Goal: Task Accomplishment & Management: Complete application form

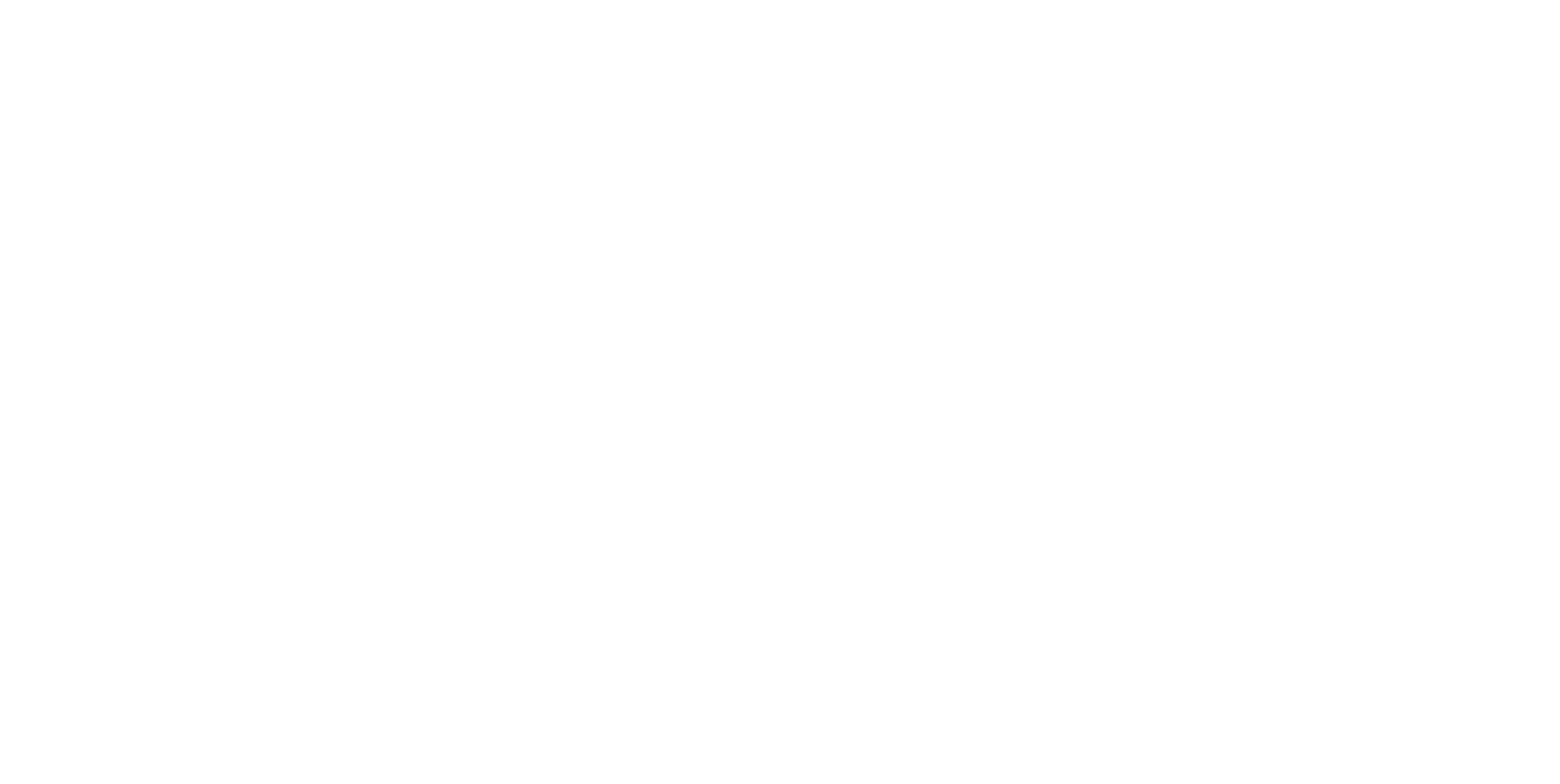
click at [0, 0] on html at bounding box center [0, 0] width 0 height 0
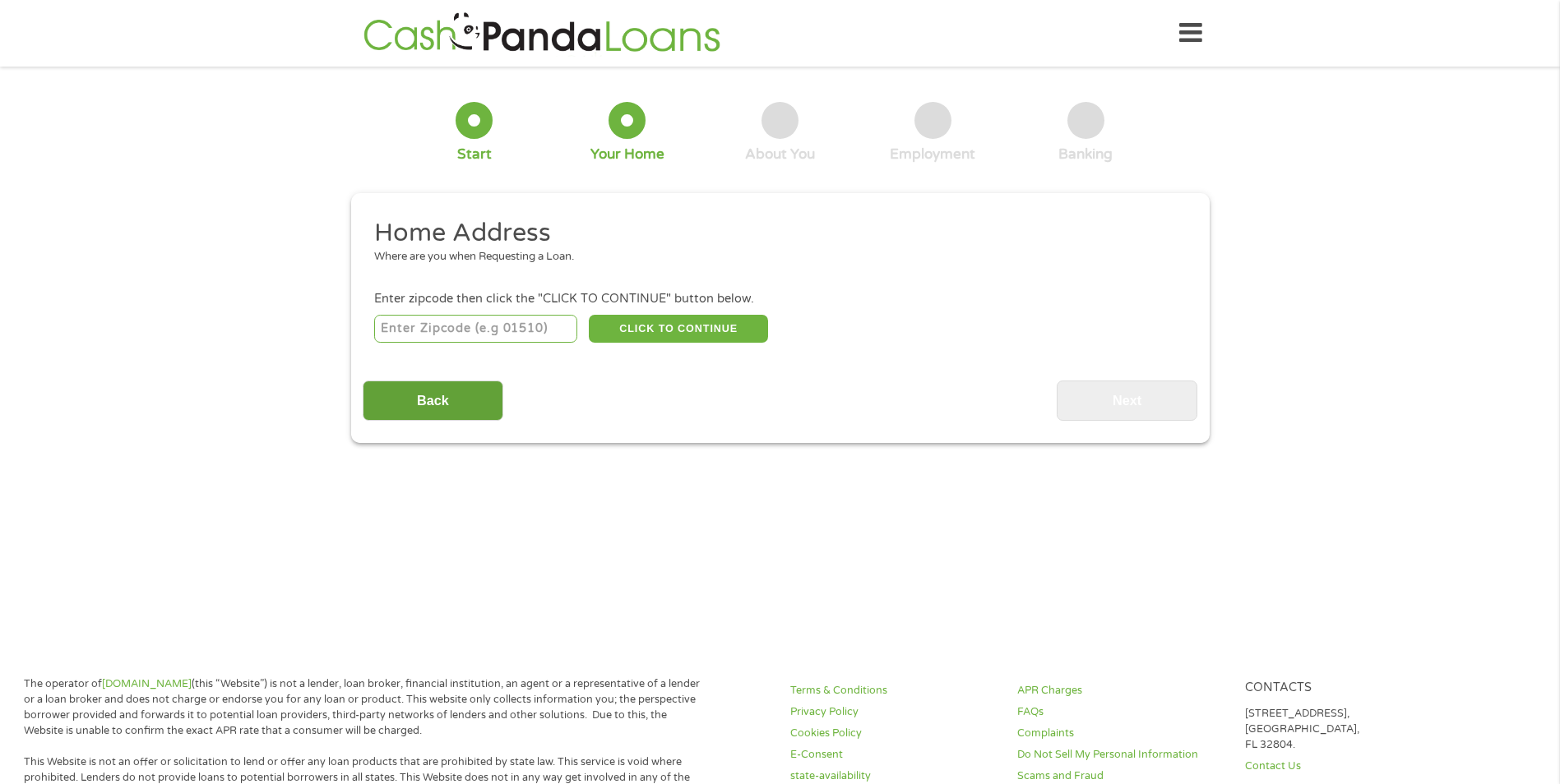
click at [392, 396] on input "Back" at bounding box center [433, 400] width 140 height 40
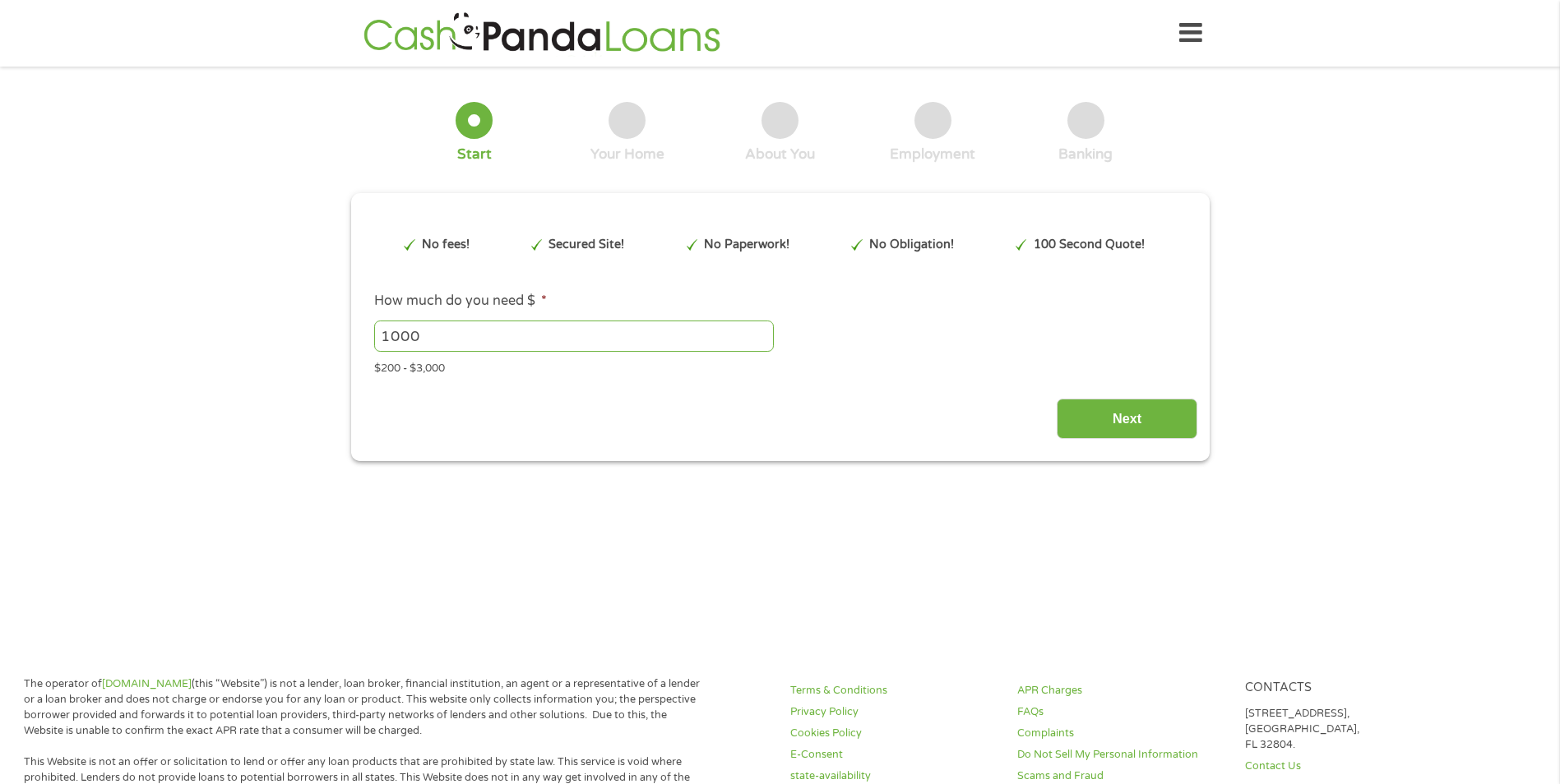
click at [462, 347] on input "1000" at bounding box center [574, 336] width 399 height 31
click at [762, 347] on input "1000" at bounding box center [574, 336] width 399 height 31
click at [762, 329] on input "1001" at bounding box center [574, 336] width 399 height 31
click at [762, 329] on input "1002" at bounding box center [574, 336] width 399 height 31
click at [762, 329] on input "1003" at bounding box center [574, 336] width 399 height 31
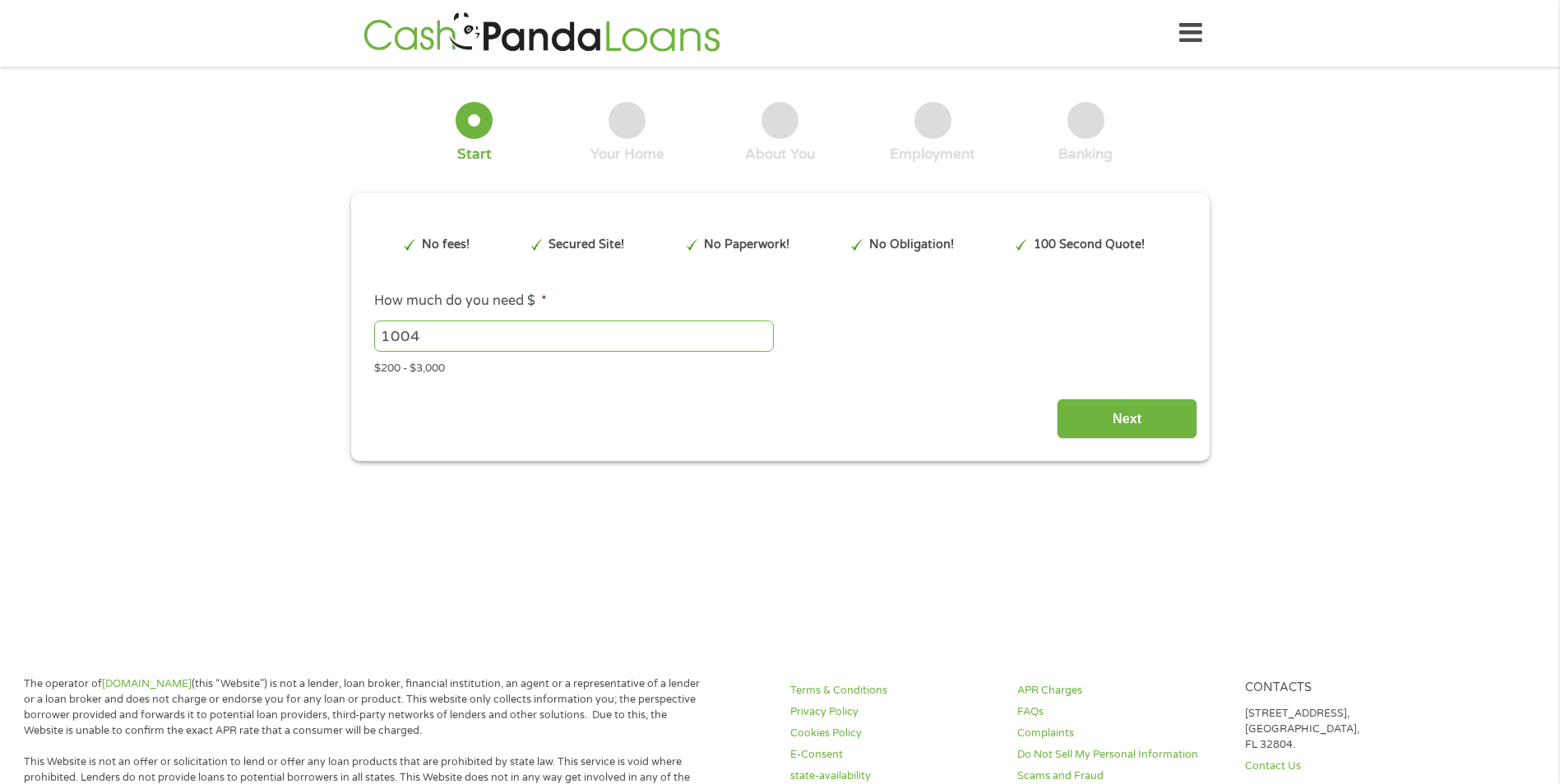
click at [762, 329] on input "1004" at bounding box center [574, 336] width 399 height 31
drag, startPoint x: 422, startPoint y: 339, endPoint x: 304, endPoint y: 344, distance: 118.1
click at [305, 344] on div "1 Start 2 Your Home 3 About You 4 Employment 5 Banking 6 This field is hidden w…" at bounding box center [780, 270] width 1560 height 383
type input "3000"
click at [1156, 415] on input "Next" at bounding box center [1127, 418] width 140 height 40
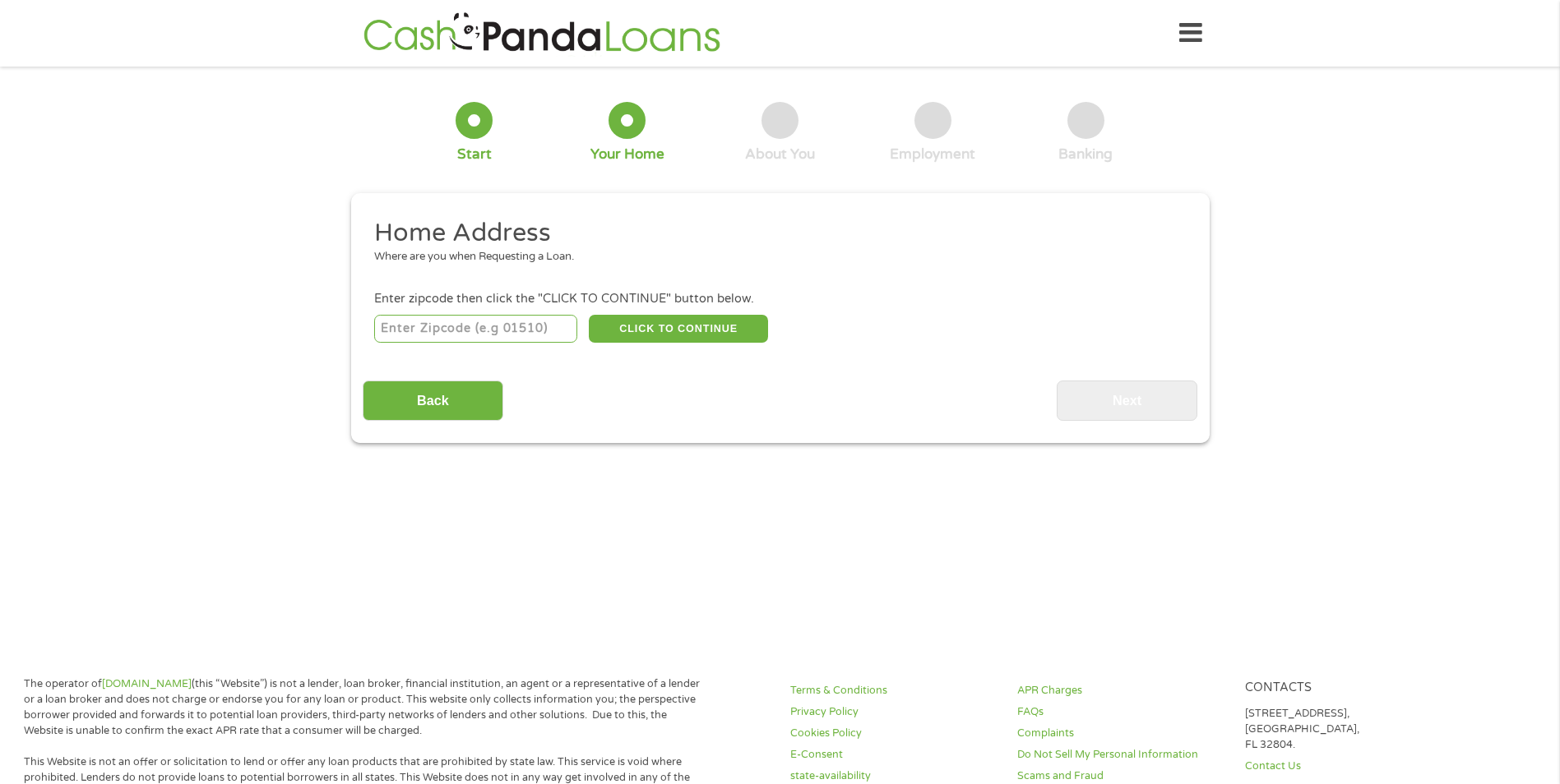
click at [490, 327] on input "number" at bounding box center [476, 328] width 203 height 28
type input "89441"
select select "Nevada"
click at [655, 331] on button "CLICK TO CONTINUE" at bounding box center [678, 328] width 179 height 28
type input "89441"
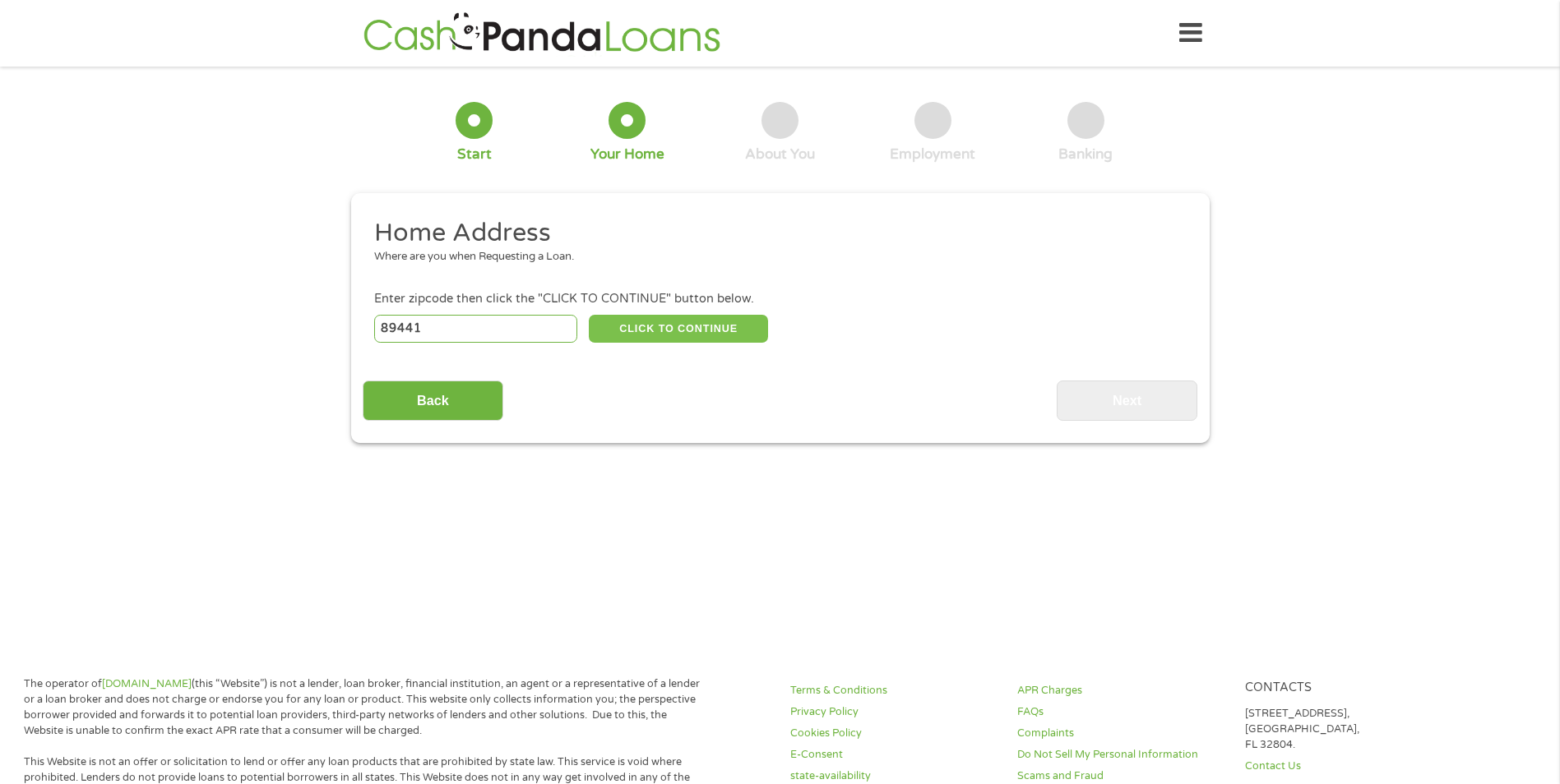
type input "Sparks"
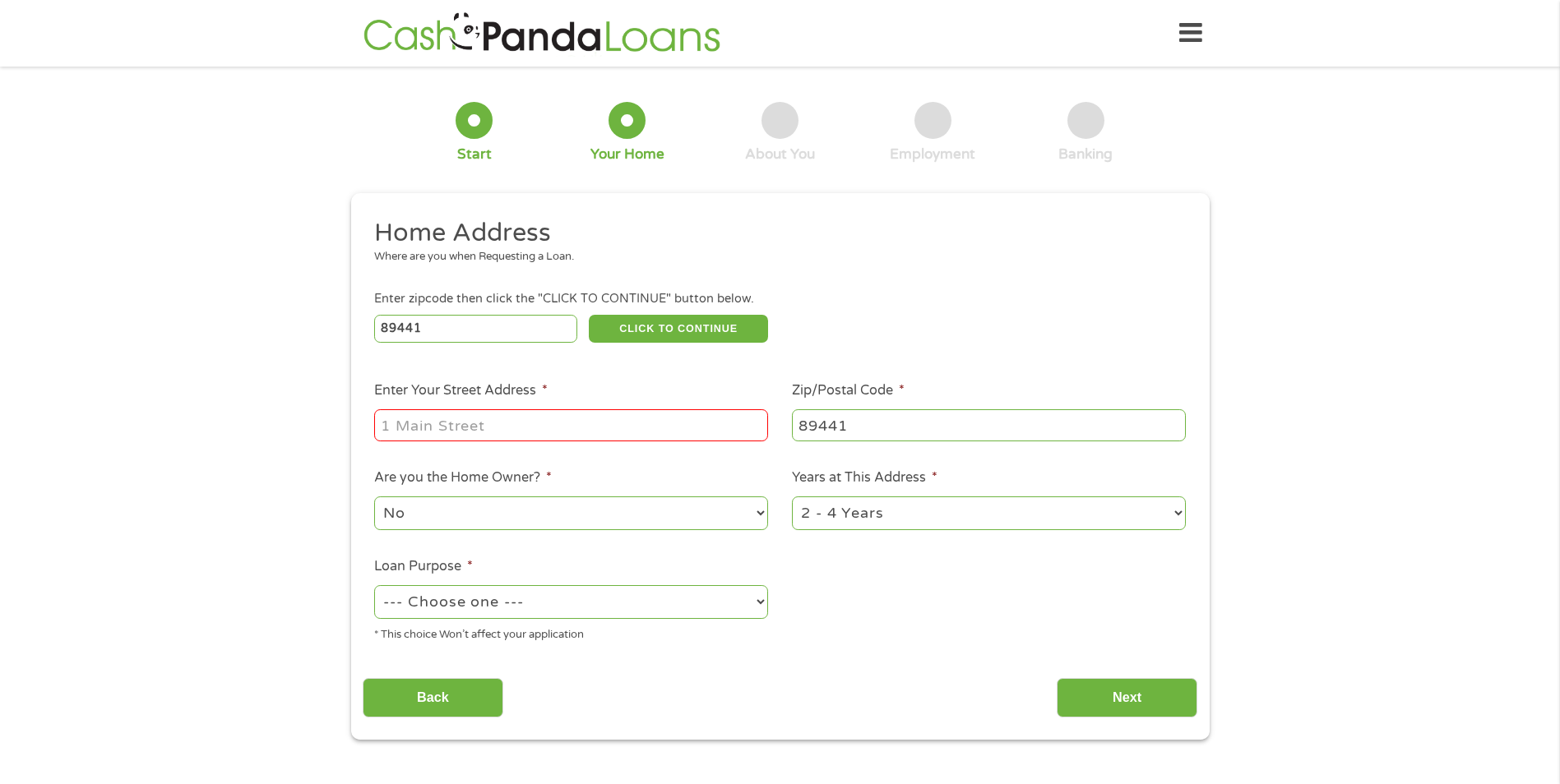
click at [475, 426] on input "Enter Your Street Address *" at bounding box center [571, 424] width 394 height 31
type input "1003 YELLOWHAMMER COURT"
click at [481, 512] on select "No Yes" at bounding box center [571, 512] width 394 height 33
select select "yes"
click at [374, 496] on select "No Yes" at bounding box center [571, 512] width 394 height 33
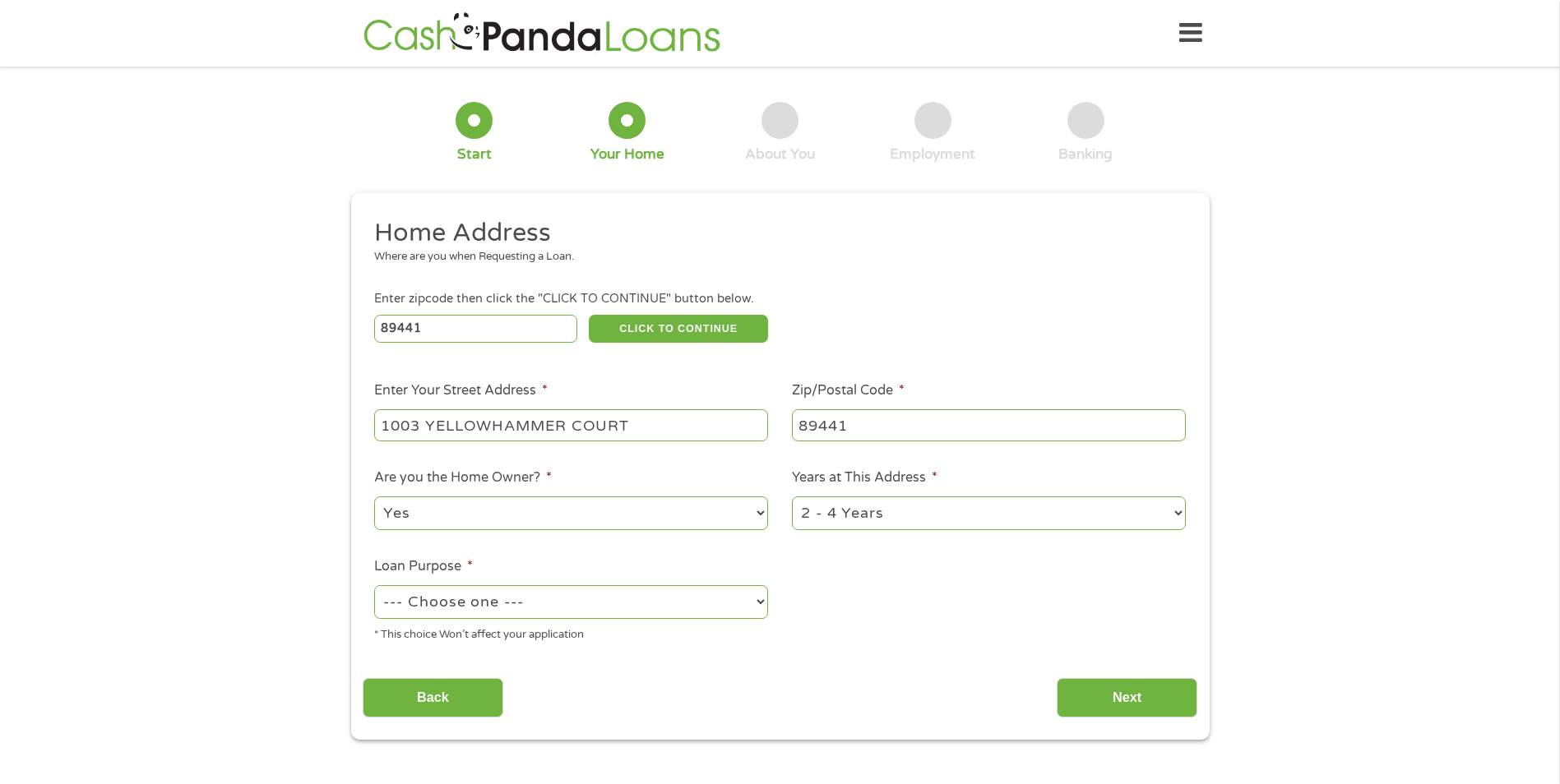
click at [513, 601] on select "--- Choose one --- Pay Bills Debt Consolidation Home Improvement Major Purchase…" at bounding box center [571, 601] width 394 height 33
select select "paybills"
click at [374, 585] on select "--- Choose one --- Pay Bills Debt Consolidation Home Improvement Major Purchase…" at bounding box center [571, 601] width 394 height 33
click at [1134, 702] on input "Next" at bounding box center [1127, 698] width 140 height 40
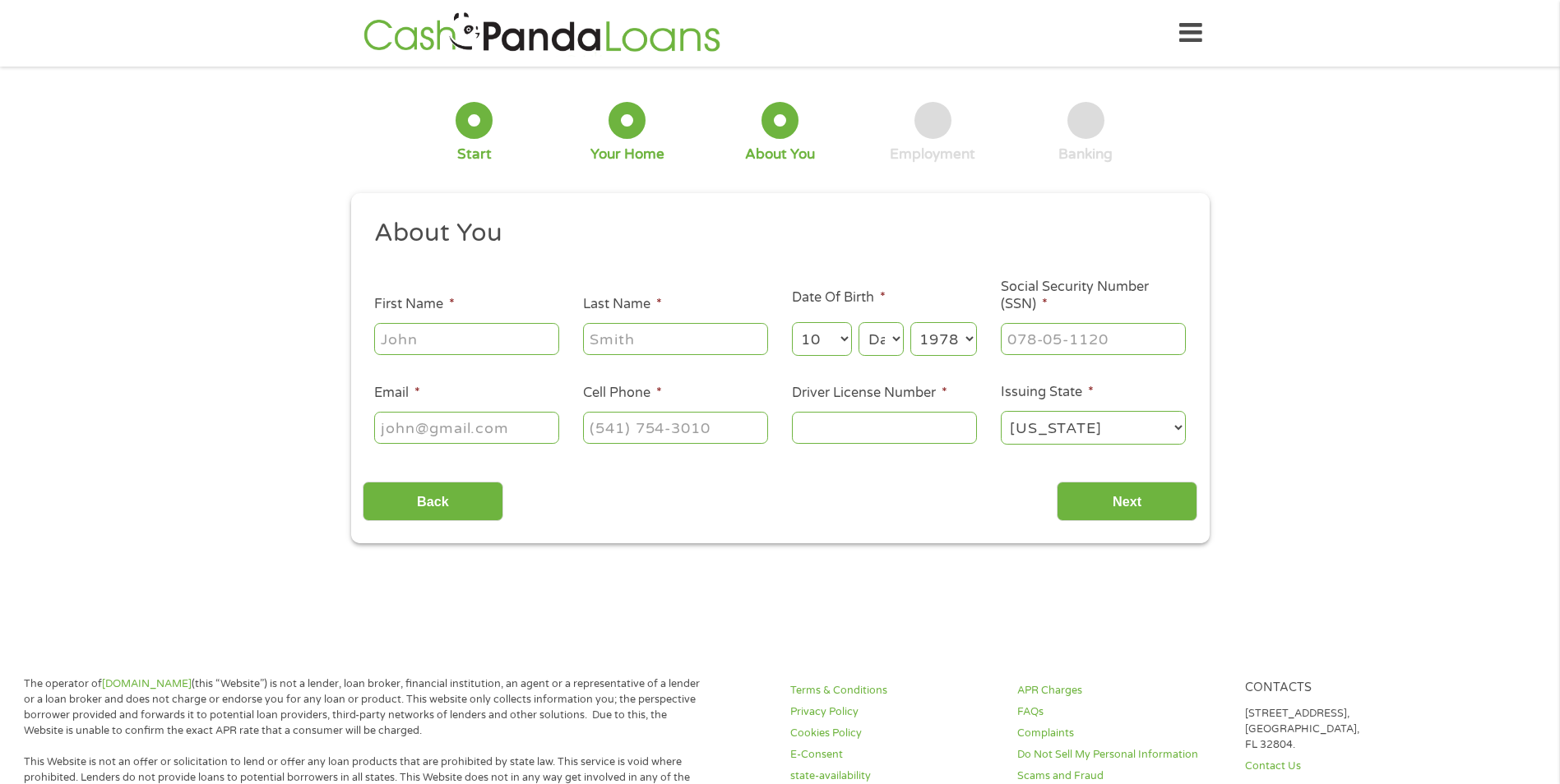
click at [457, 339] on input "First Name *" at bounding box center [467, 338] width 185 height 31
type input "Nicholas"
type input "Burke"
type input "nicholasburke74@yahoo.com"
type input "(775) 430-2480"
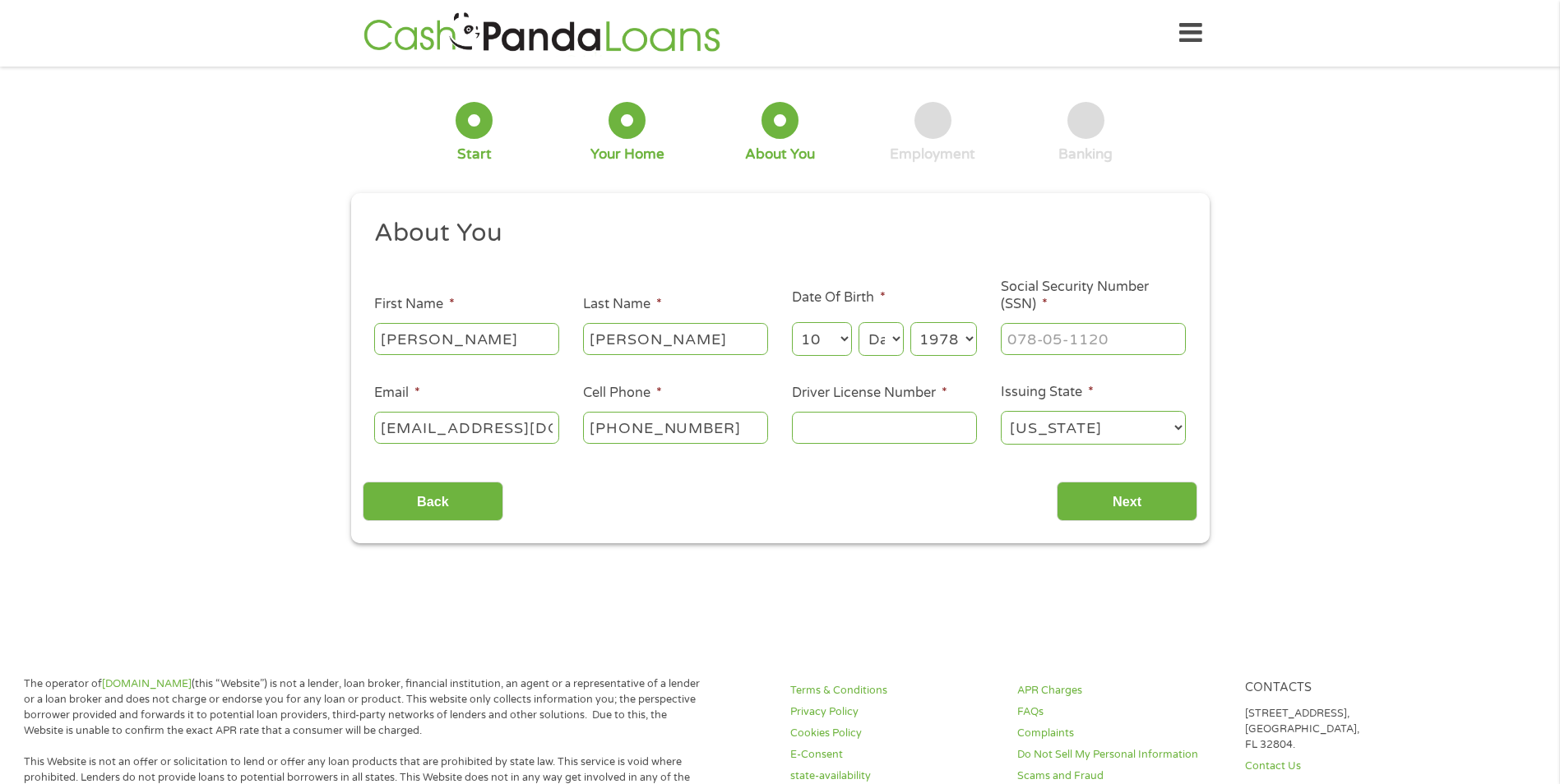
click at [840, 351] on select "Month 1 2 3 4 5 6 7 8 9 10 11 12" at bounding box center [821, 338] width 60 height 33
select select "1"
click at [792, 322] on select "Month 1 2 3 4 5 6 7 8 9 10 11 12" at bounding box center [821, 338] width 60 height 33
click at [892, 341] on select "Day 1 2 3 4 5 6 7 8 9 10 11 12 13 14 15 16 17 18 19 20 21 22 23 24 25 26 27 28 …" at bounding box center [881, 338] width 44 height 33
select select "5"
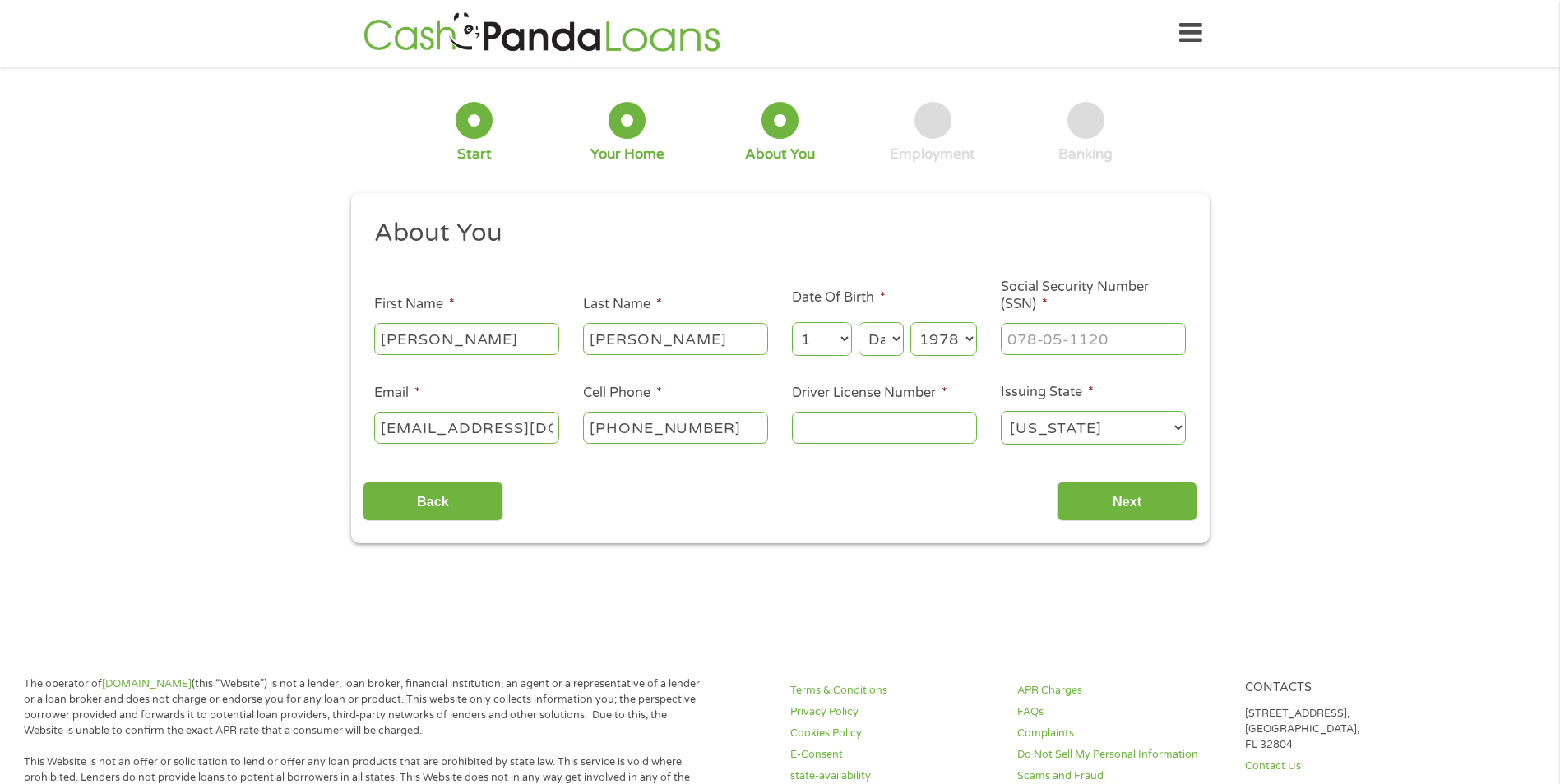
click at [859, 322] on select "Day 1 2 3 4 5 6 7 8 9 10 11 12 13 14 15 16 17 18 19 20 21 22 23 24 25 26 27 28 …" at bounding box center [881, 338] width 44 height 33
click at [1087, 340] on input "___-__-____" at bounding box center [1094, 338] width 185 height 31
type input "385-82-3385"
click at [841, 428] on input "Driver License Number *" at bounding box center [884, 427] width 185 height 31
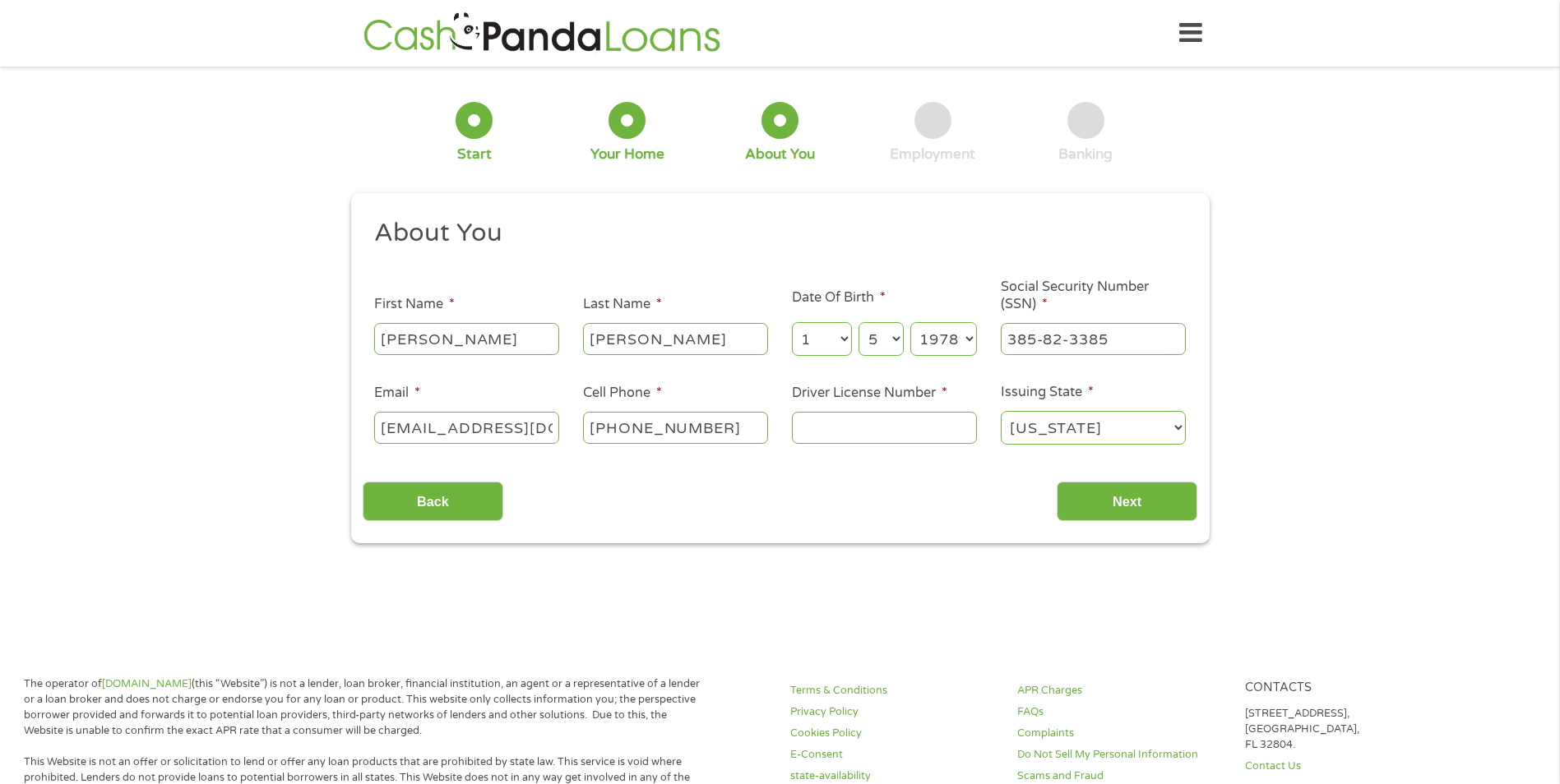
click at [841, 428] on input "Driver License Number *" at bounding box center [884, 427] width 185 height 31
type input "0201059771"
click at [1076, 494] on input "Next" at bounding box center [1127, 502] width 140 height 40
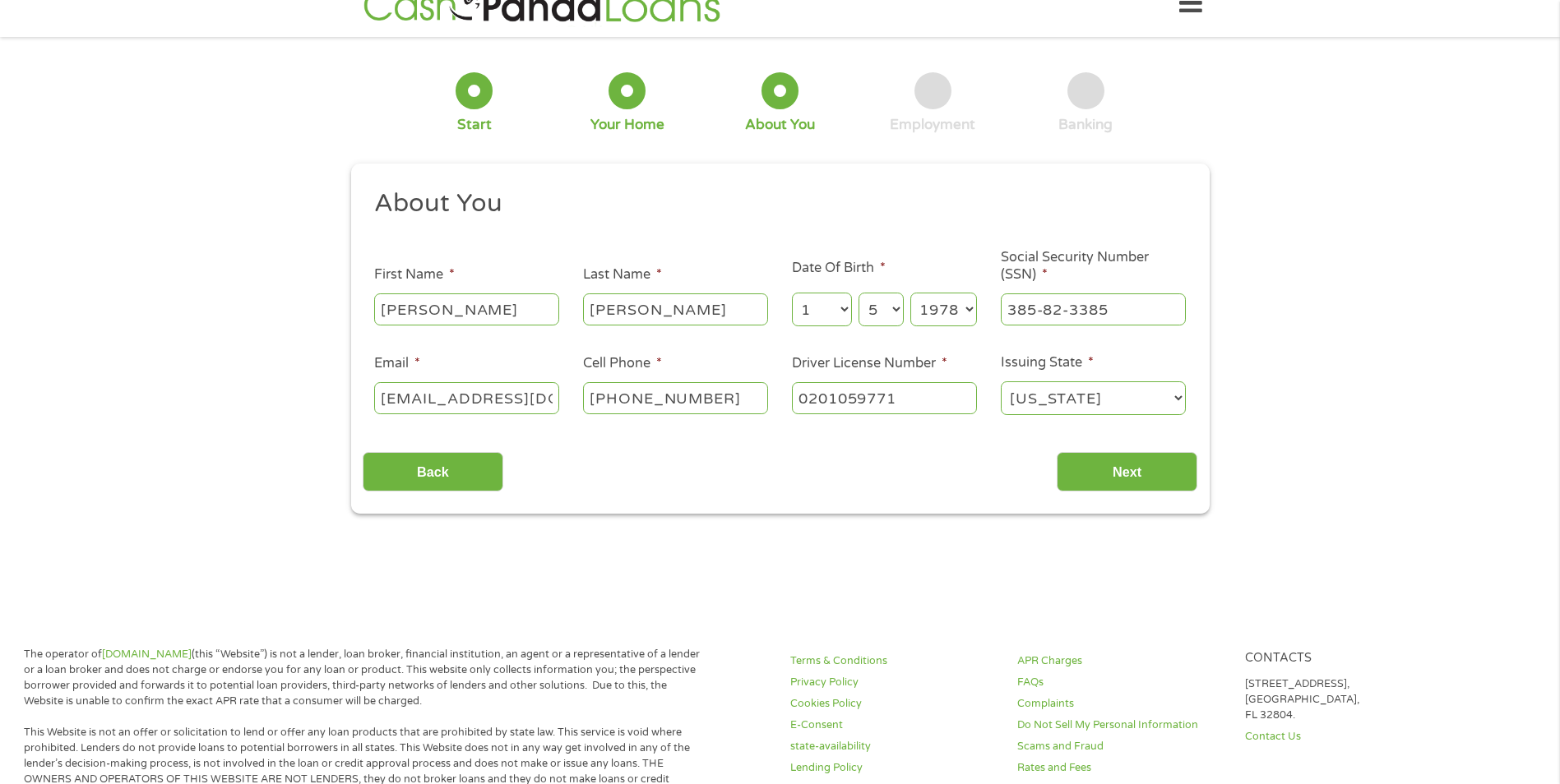
scroll to position [0, 0]
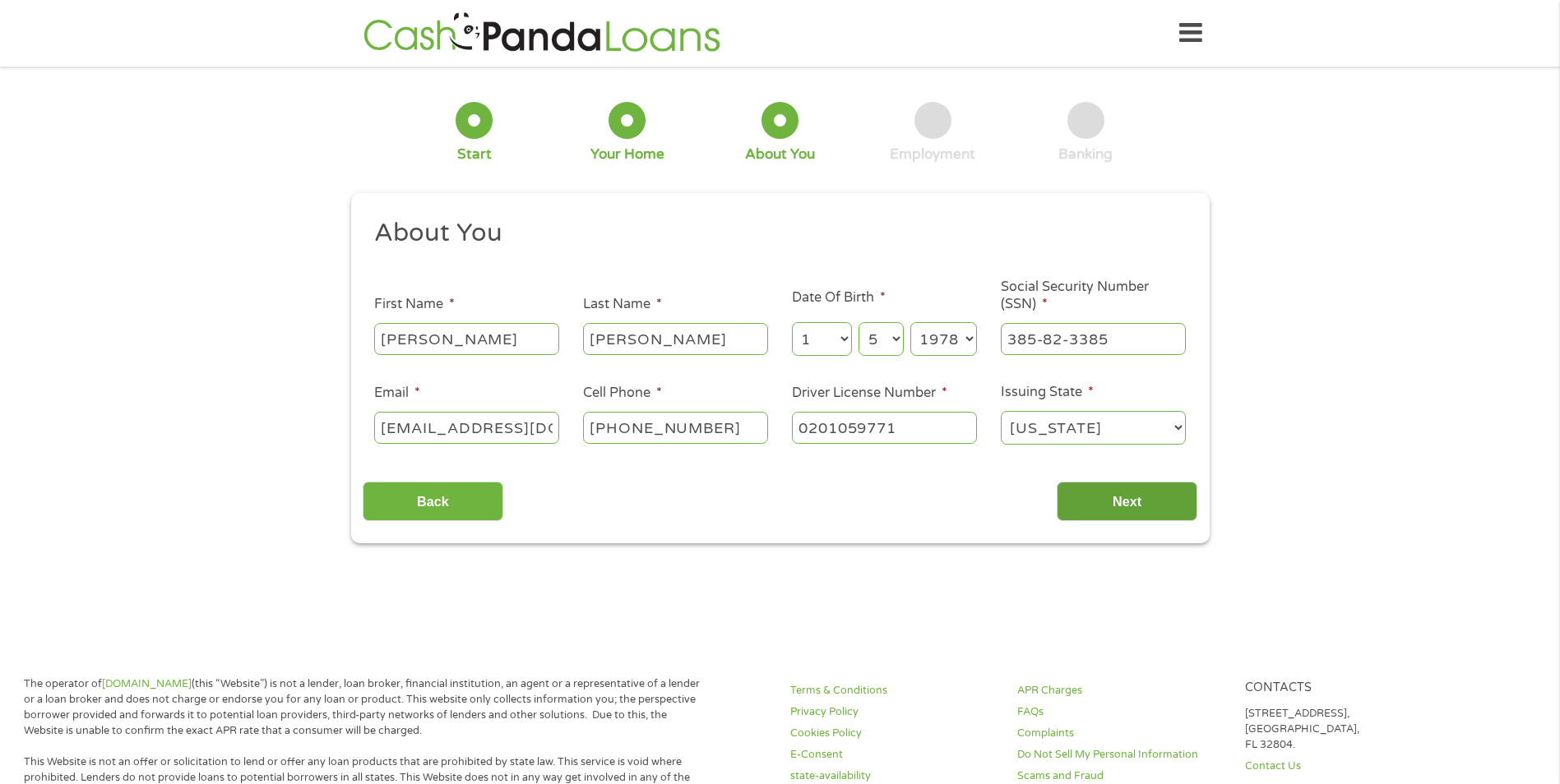
click at [1125, 512] on input "Next" at bounding box center [1127, 502] width 140 height 40
click at [1118, 504] on input "Next" at bounding box center [1127, 502] width 140 height 40
click at [623, 489] on div "Back Next" at bounding box center [780, 495] width 835 height 52
click at [920, 425] on input "0201059771" at bounding box center [884, 427] width 185 height 31
click at [1102, 425] on select "Alabama Alaska Arizona Arkansas California Colorado Connecticut Delaware Distri…" at bounding box center [1094, 427] width 185 height 33
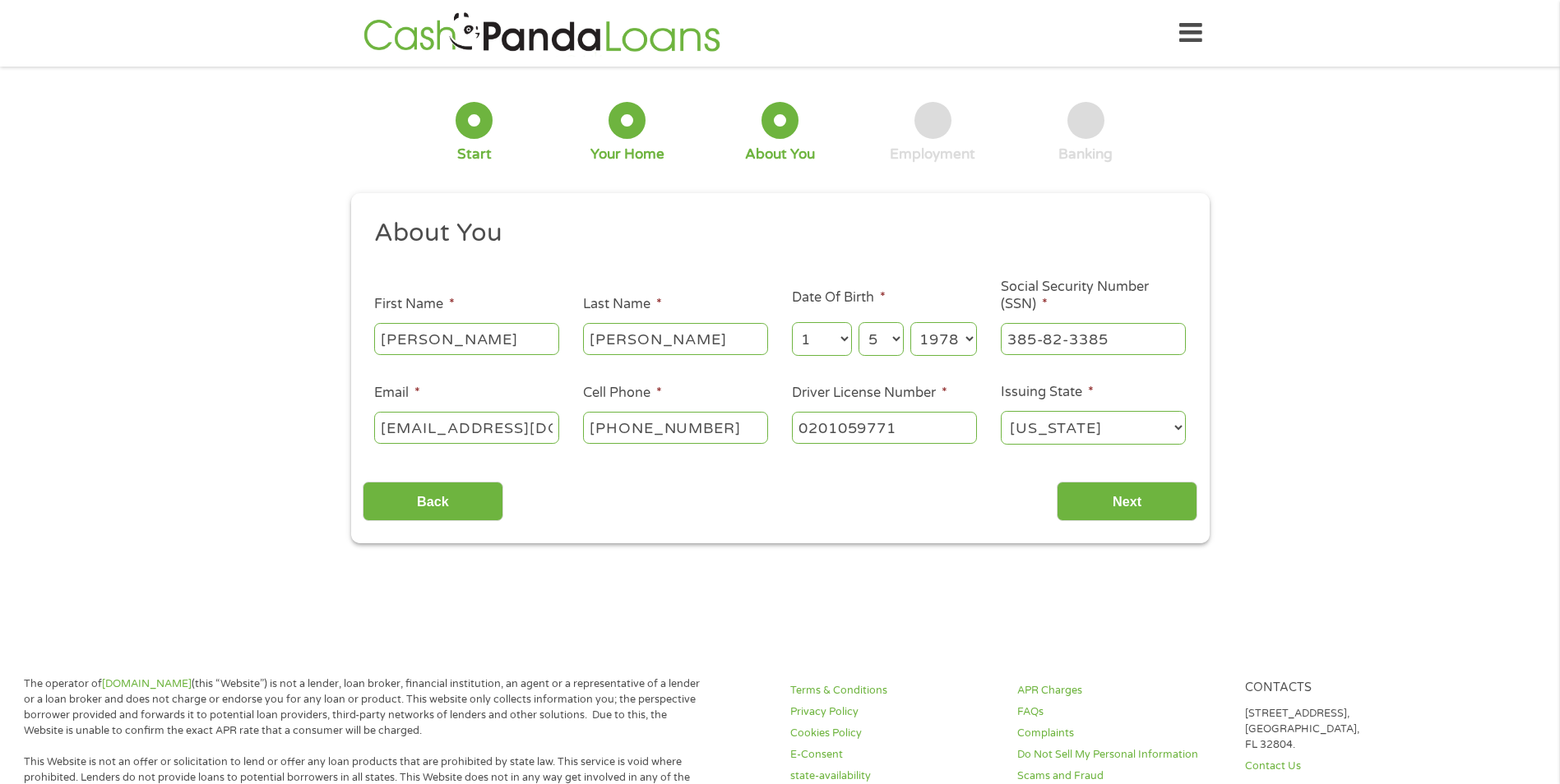
click at [1103, 423] on select "Alabama Alaska Arizona Arkansas California Colorado Connecticut Delaware Distri…" at bounding box center [1094, 427] width 185 height 33
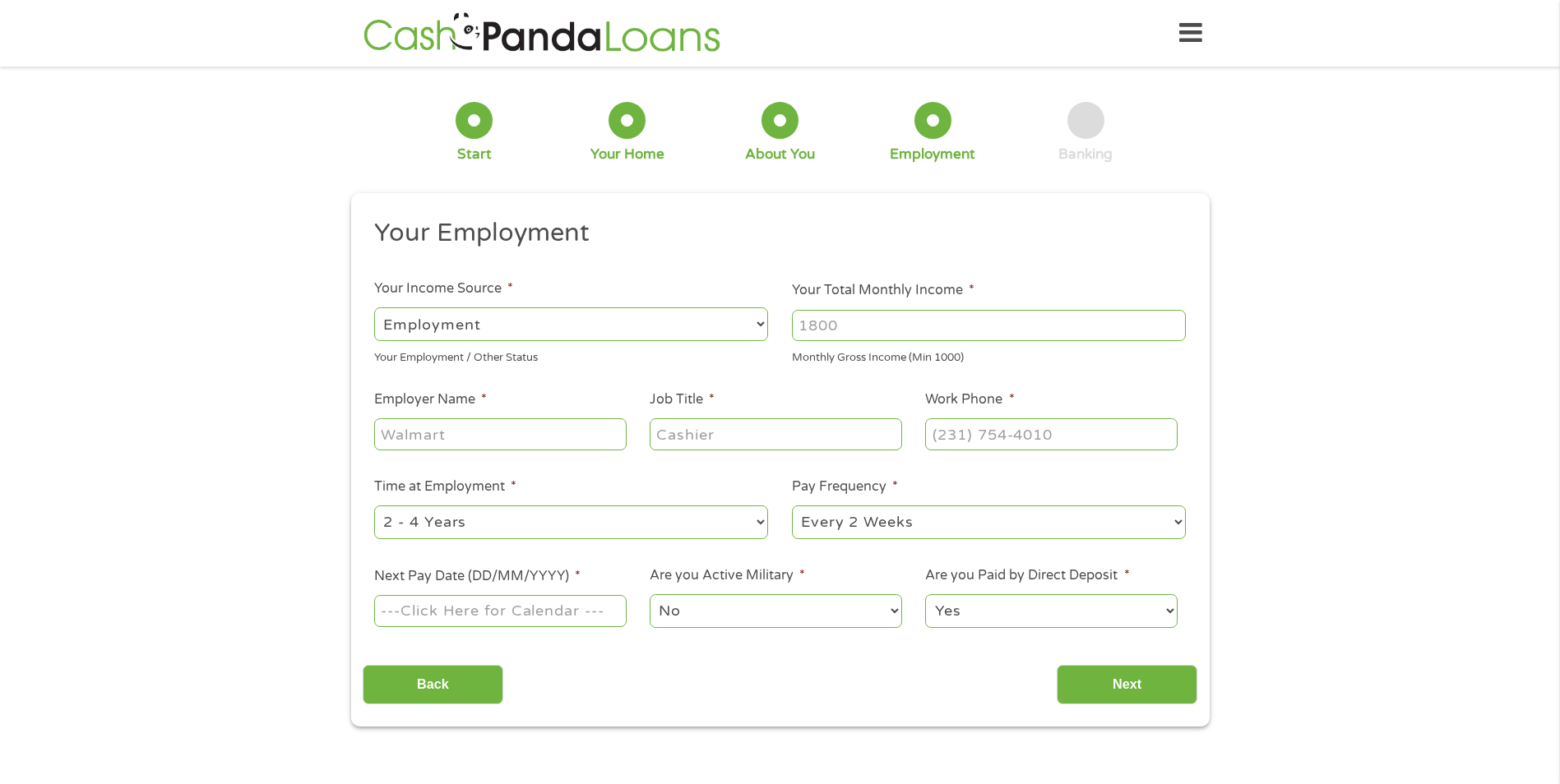
click at [455, 329] on select "--- Choose one --- Employment Self Employed Benefits" at bounding box center [571, 324] width 394 height 33
click at [458, 325] on select "--- Choose one --- Employment Self Employed Benefits" at bounding box center [571, 324] width 394 height 33
click at [936, 333] on input "Your Total Monthly Income *" at bounding box center [989, 325] width 394 height 31
type input "3815.00"
click at [491, 442] on input "Employer Name *" at bounding box center [500, 433] width 252 height 31
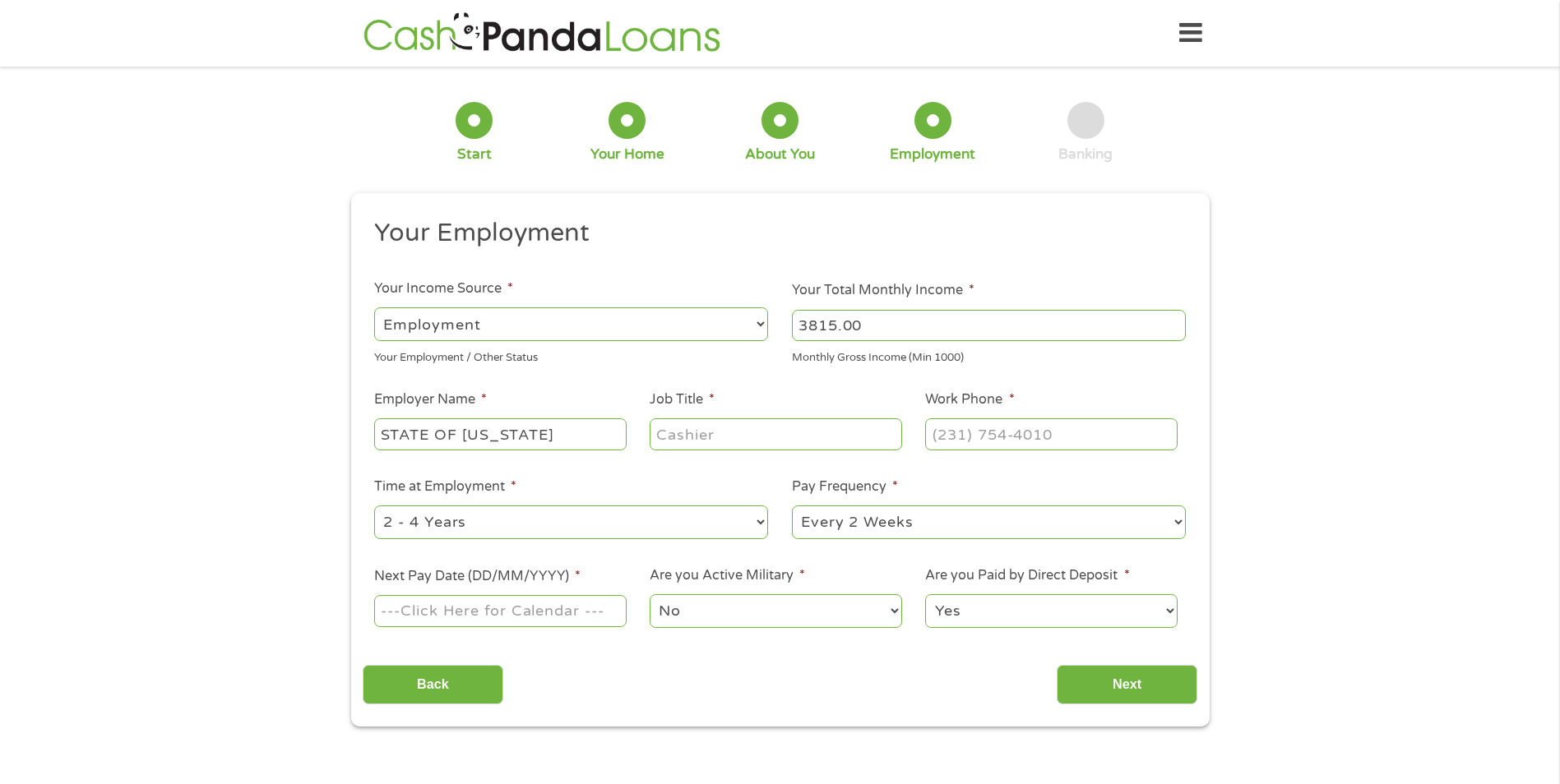
type input "STATE OF NEVADA"
type input "ECONOMIST II"
type input "(775) 684-0411"
click at [756, 523] on select "--- Choose one --- 1 Year or less 1 - 2 Years 2 - 4 Years Over 4 Years" at bounding box center [571, 521] width 394 height 33
select select "60months"
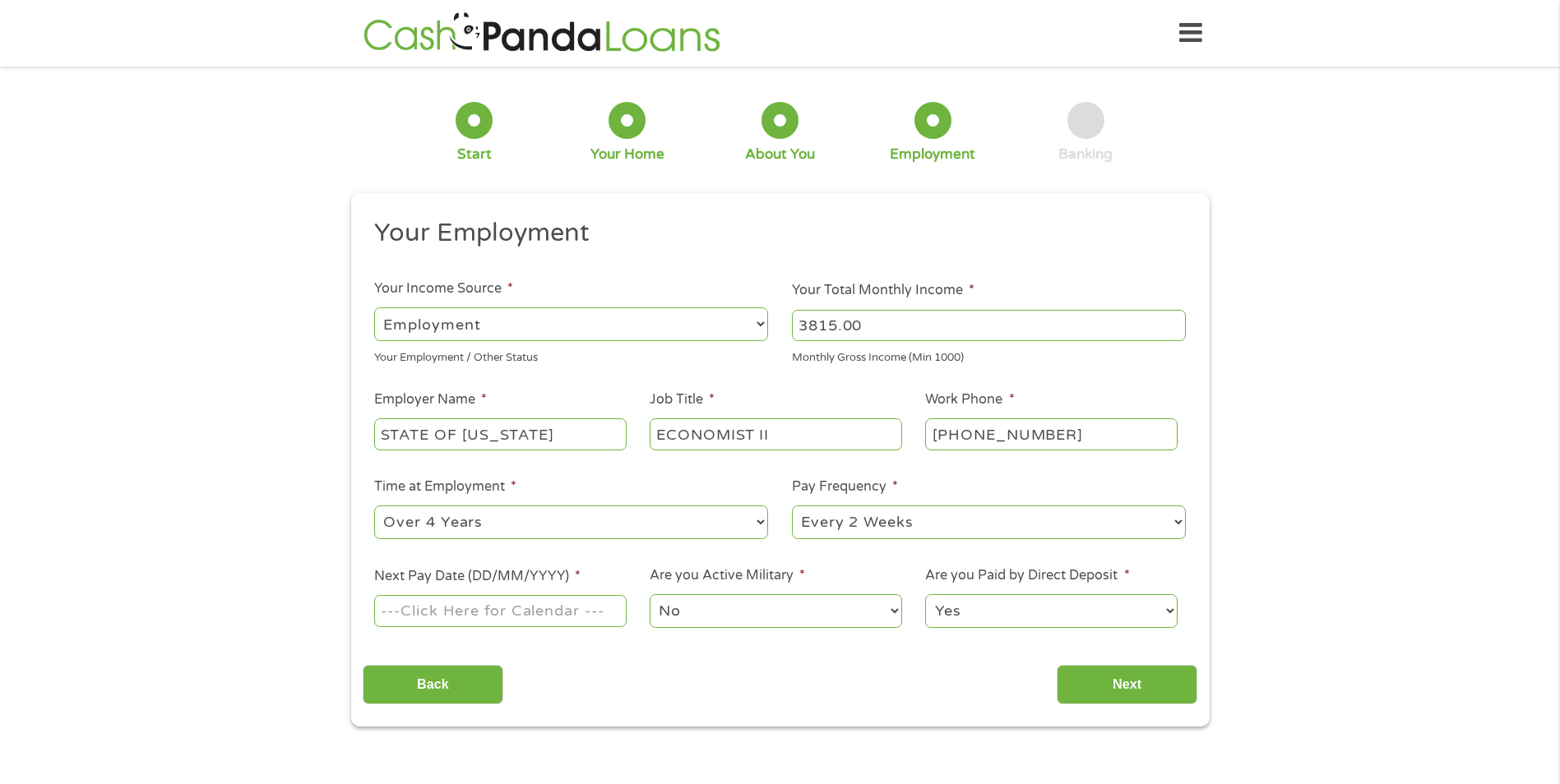
click at [374, 505] on select "--- Choose one --- 1 Year or less 1 - 2 Years 2 - 4 Years Over 4 Years" at bounding box center [571, 521] width 394 height 33
click at [571, 610] on input "Next Pay Date (DD/MM/YYYY) *" at bounding box center [500, 610] width 252 height 31
type input "26/09/2025"
click at [1148, 689] on input "Next" at bounding box center [1127, 685] width 140 height 40
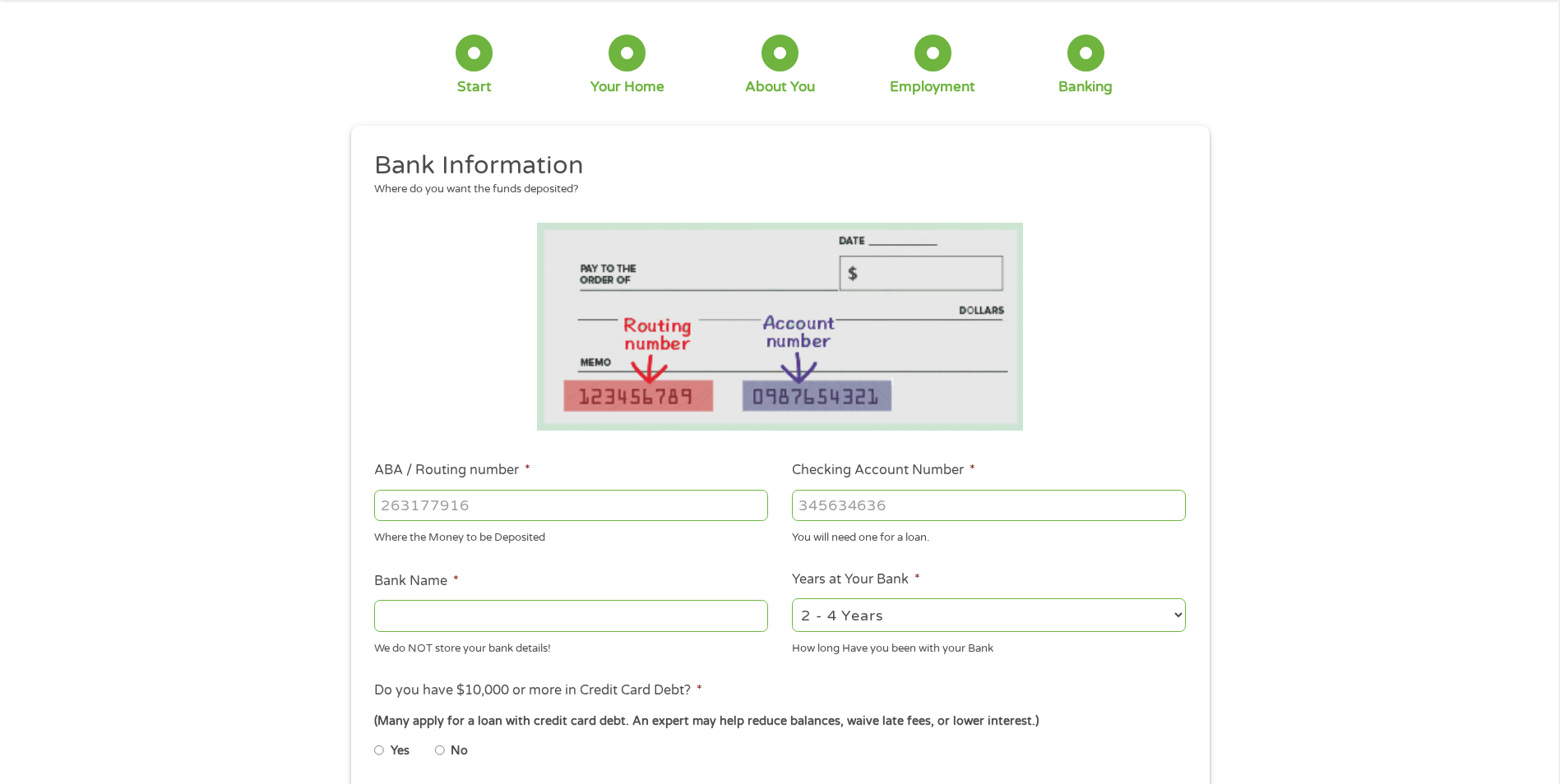
scroll to position [329, 0]
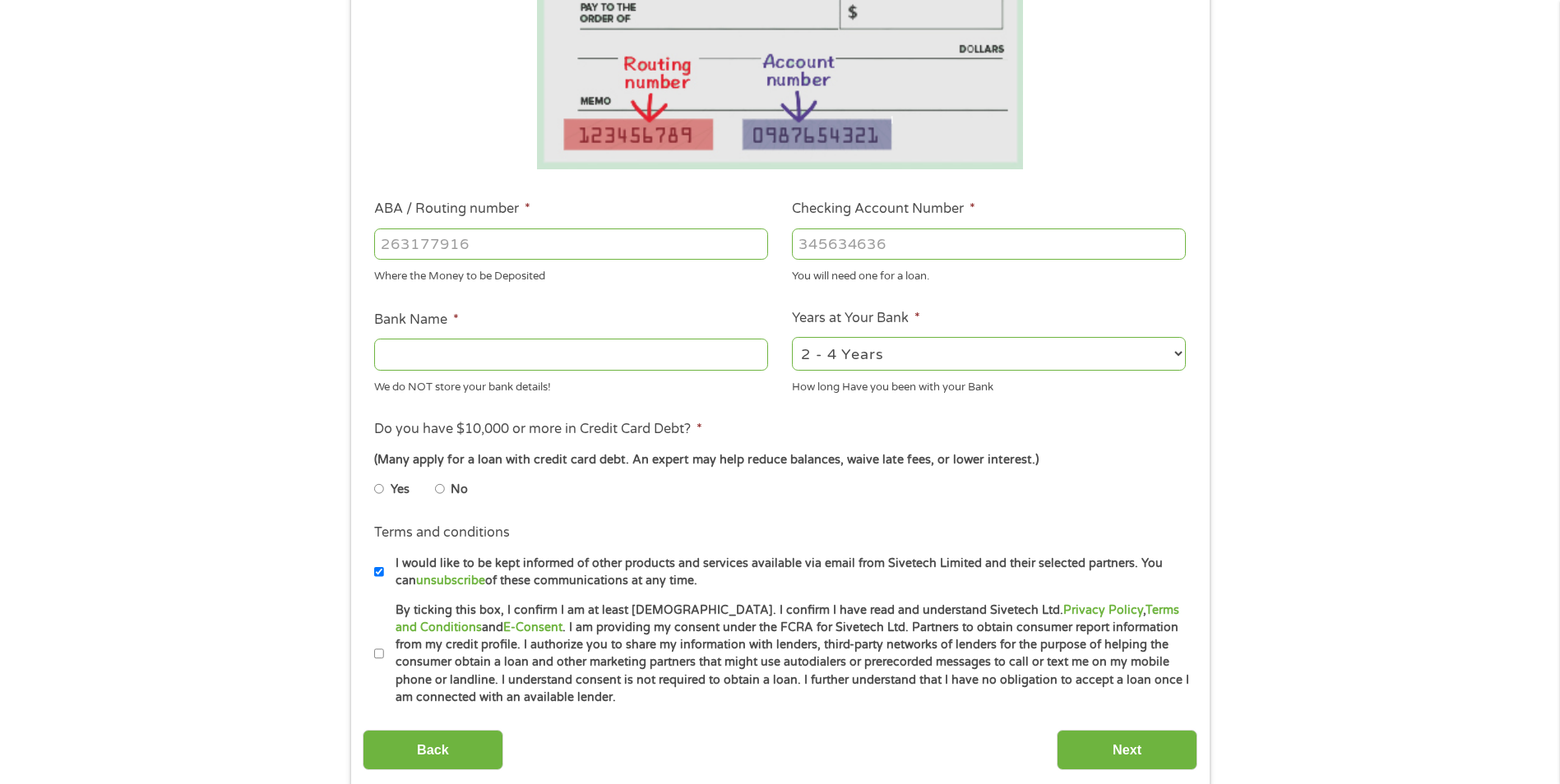
click at [984, 348] on select "2 - 4 Years 6 - 12 Months 1 - 2 Years Over 4 Years" at bounding box center [989, 353] width 394 height 33
select select "60months"
click at [792, 337] on select "2 - 4 Years 6 - 12 Months 1 - 2 Years Over 4 Years" at bounding box center [989, 353] width 394 height 33
click at [446, 354] on input "Bank Name *" at bounding box center [571, 354] width 394 height 31
type input "GREATER NEVADA CREDIT UNION"
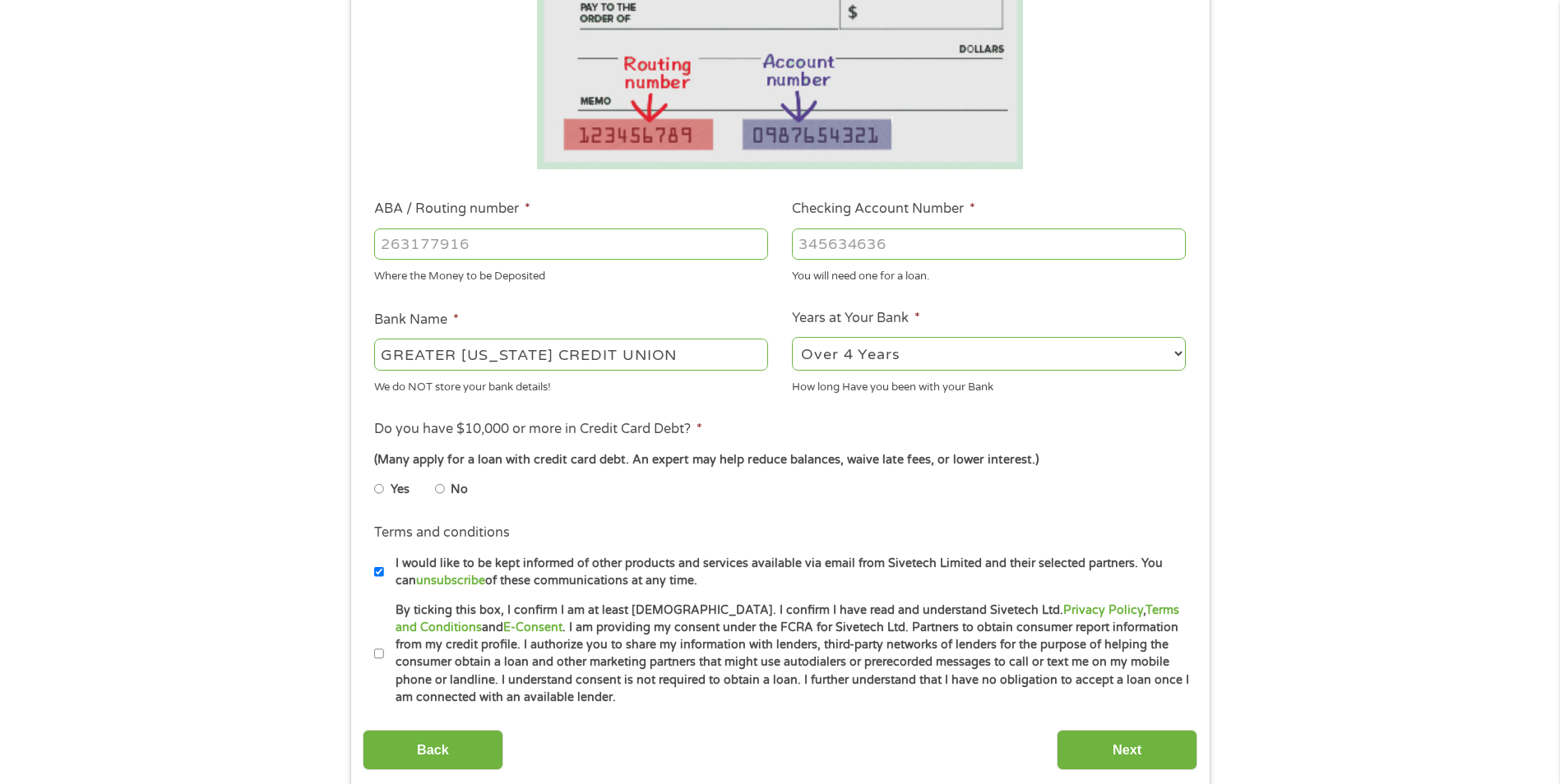
click at [629, 232] on input "ABA / Routing number *" at bounding box center [571, 244] width 394 height 31
type input "321280143"
type input "884574049"
click at [378, 655] on input "By ticking this box, I confirm I am at least 18 years old. I confirm I have rea…" at bounding box center [379, 654] width 10 height 26
checkbox input "true"
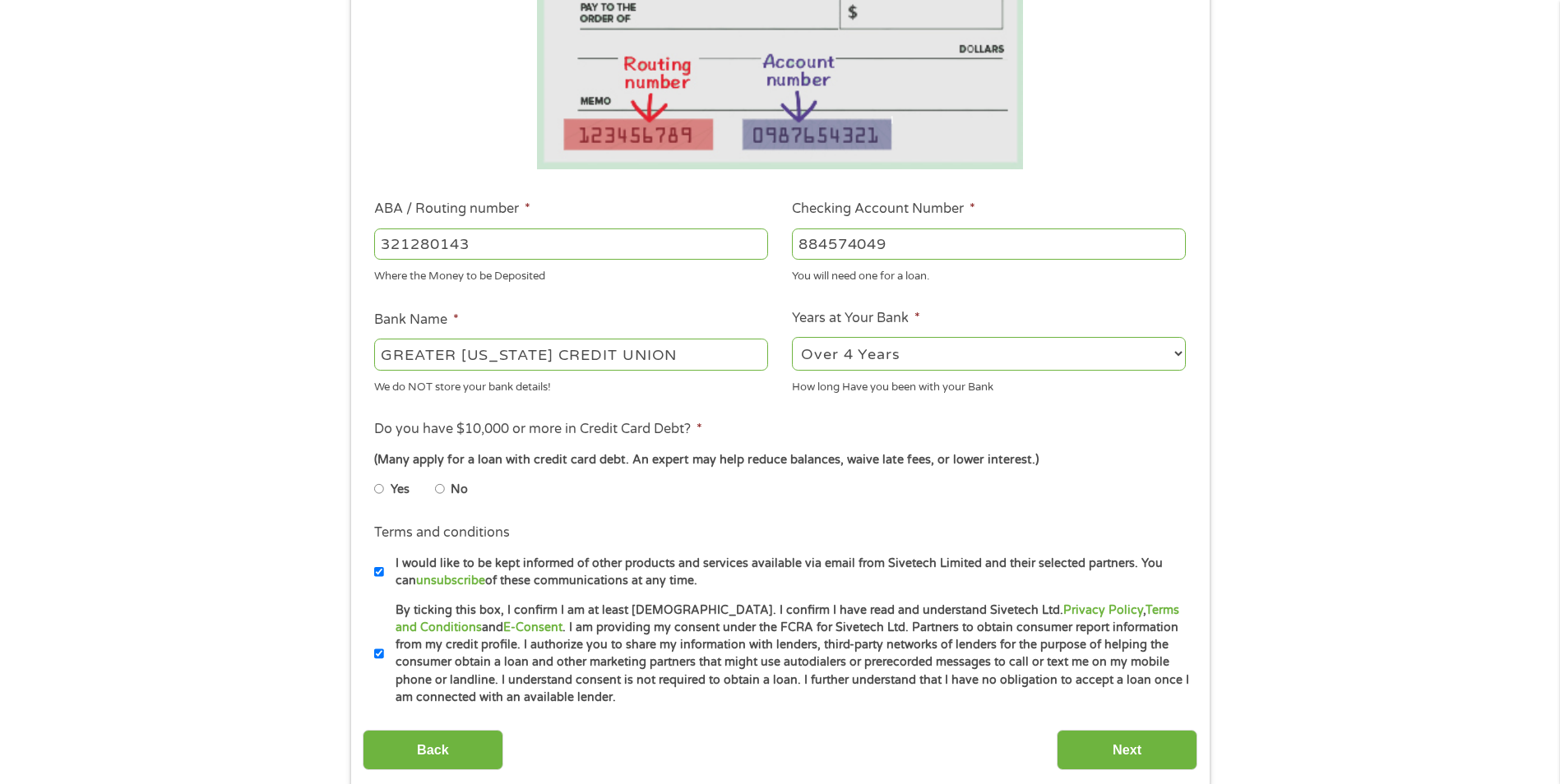
click at [438, 489] on input "No" at bounding box center [440, 488] width 10 height 26
radio input "true"
click at [1134, 748] on input "Next" at bounding box center [1127, 750] width 140 height 40
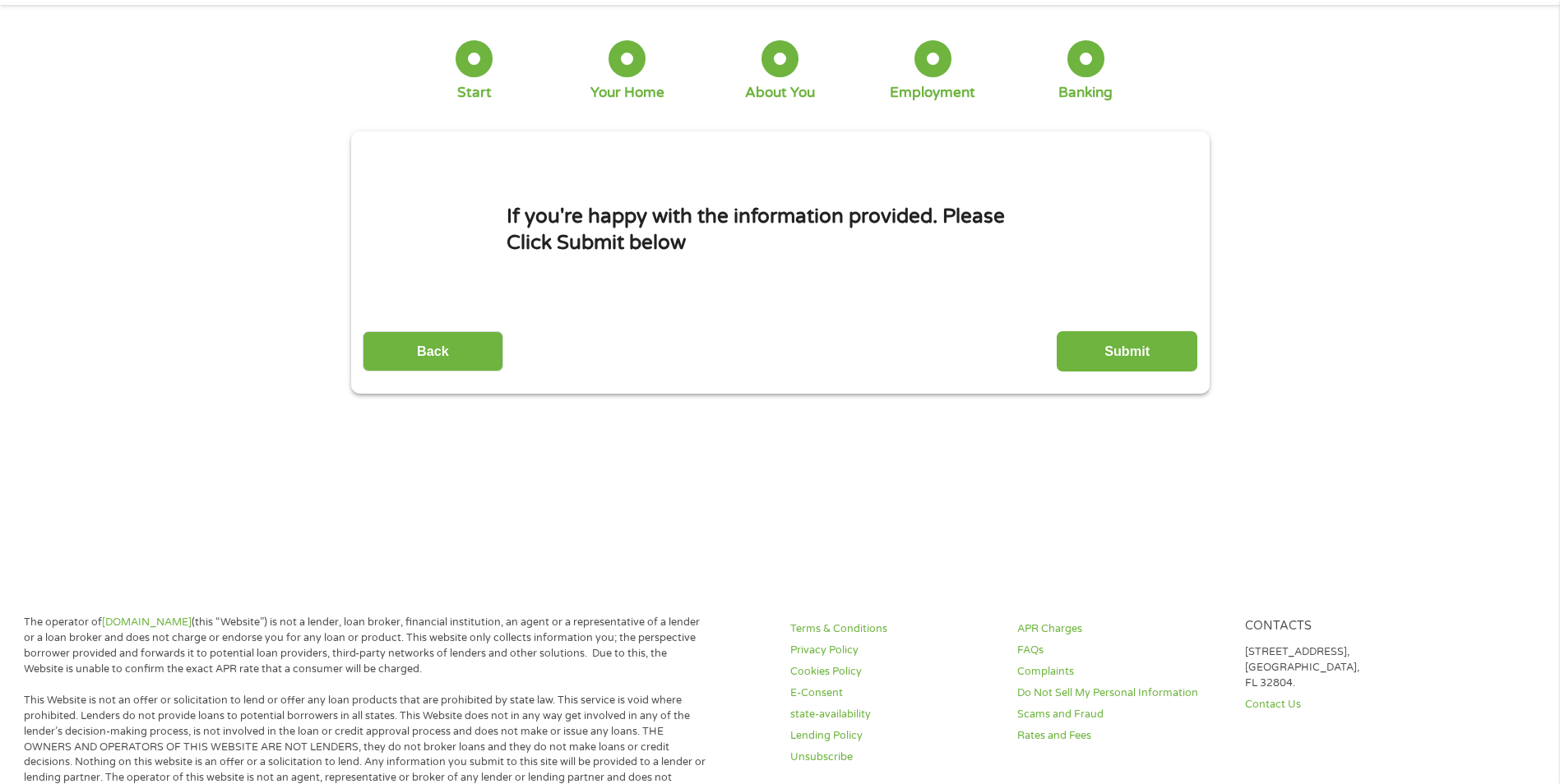
scroll to position [0, 0]
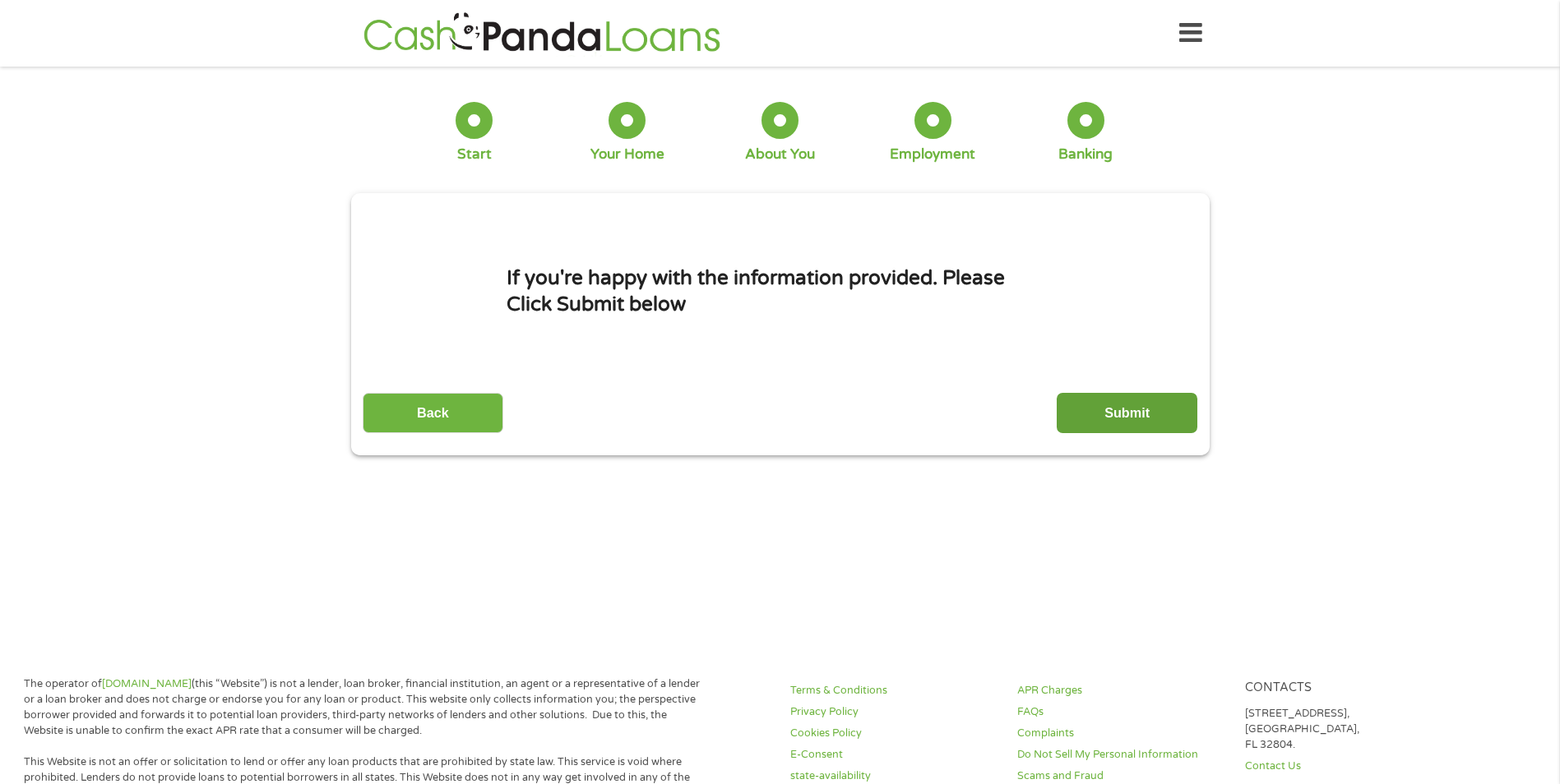
click at [1140, 415] on input "Submit" at bounding box center [1127, 413] width 140 height 40
